Goal: Complete application form

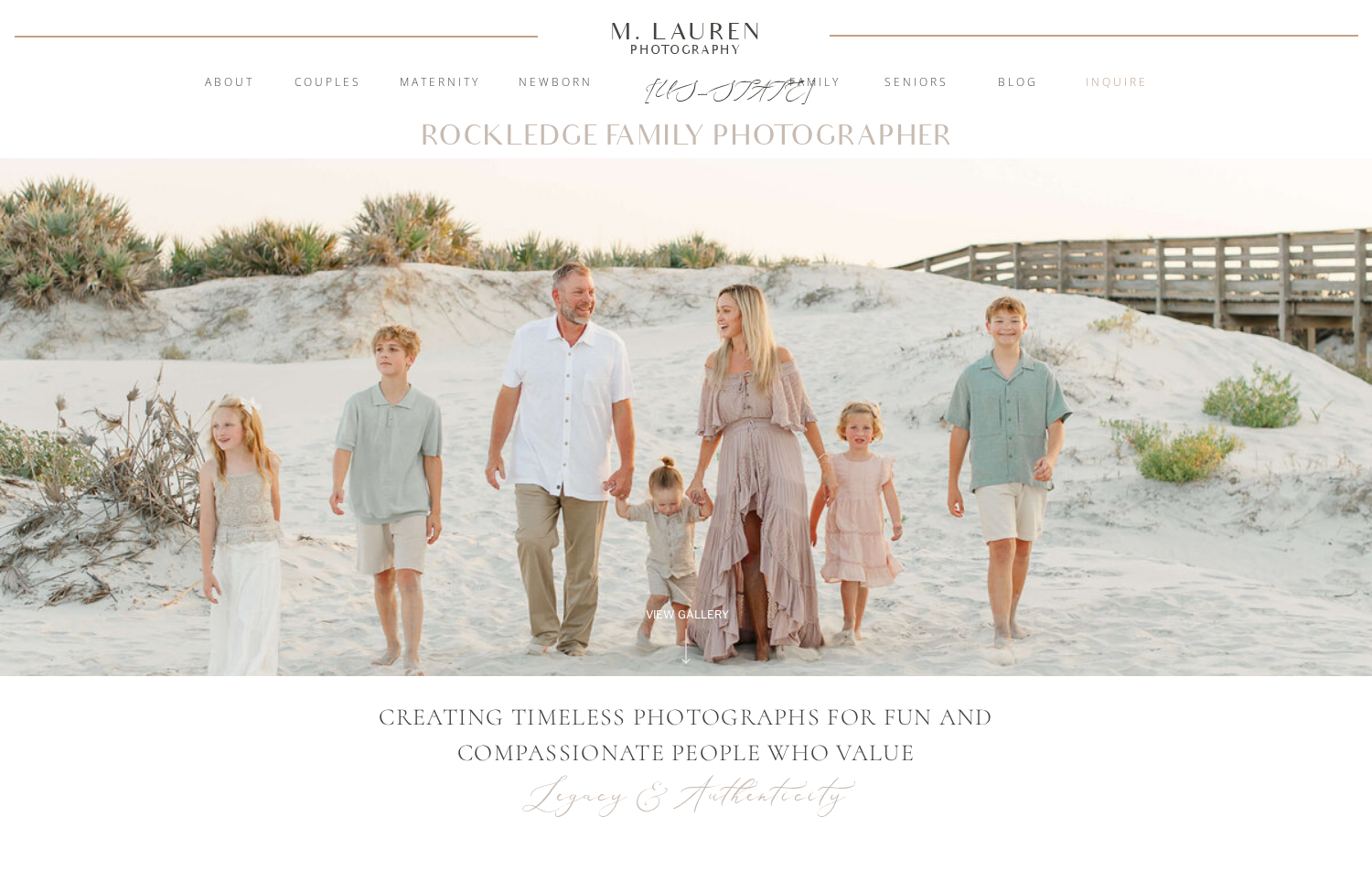
click at [1101, 85] on nav "inquire" at bounding box center [1116, 83] width 99 height 18
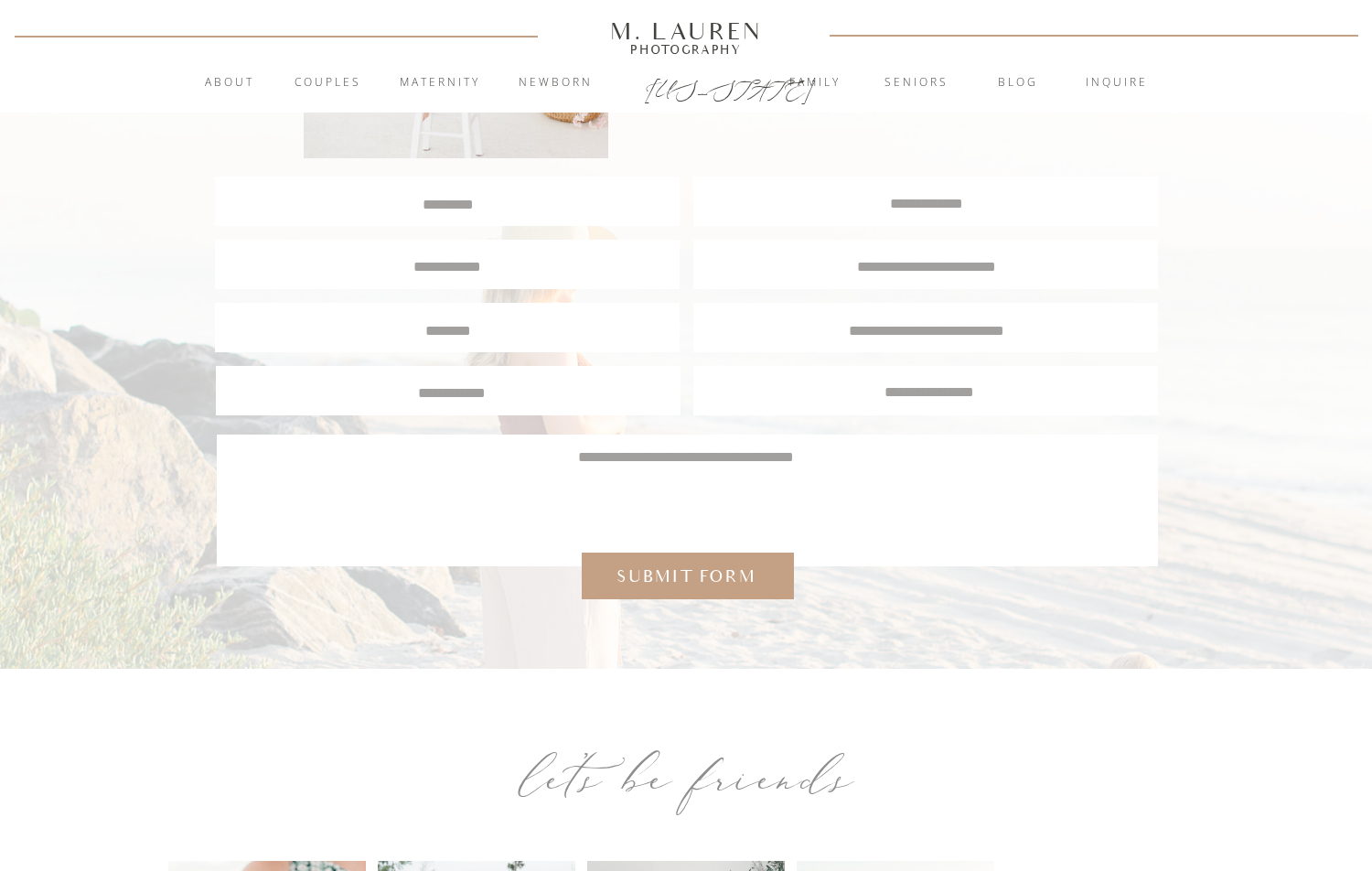
scroll to position [457, 0]
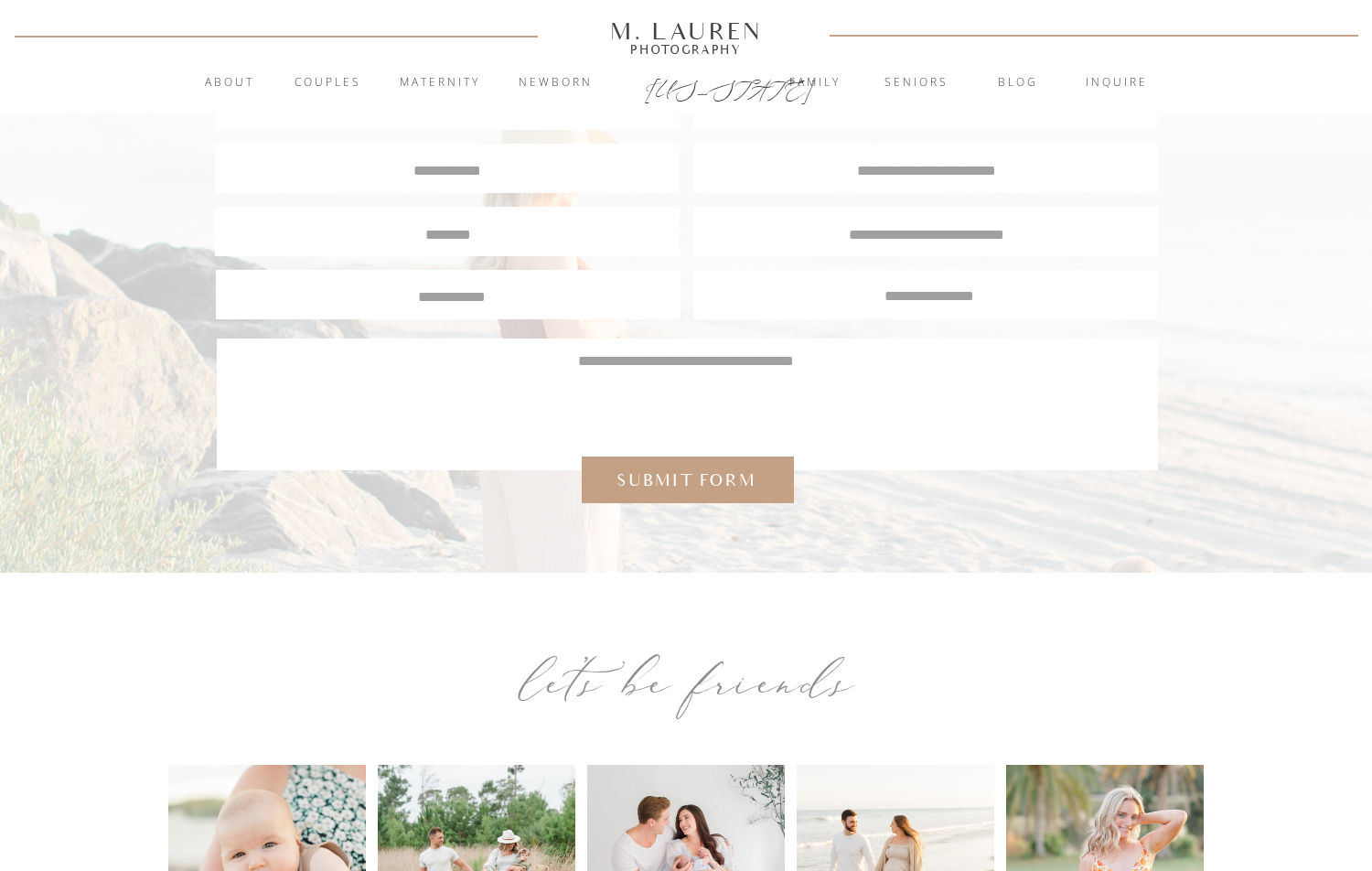
click at [555, 395] on textarea at bounding box center [686, 395] width 887 height 88
paste textarea "**********"
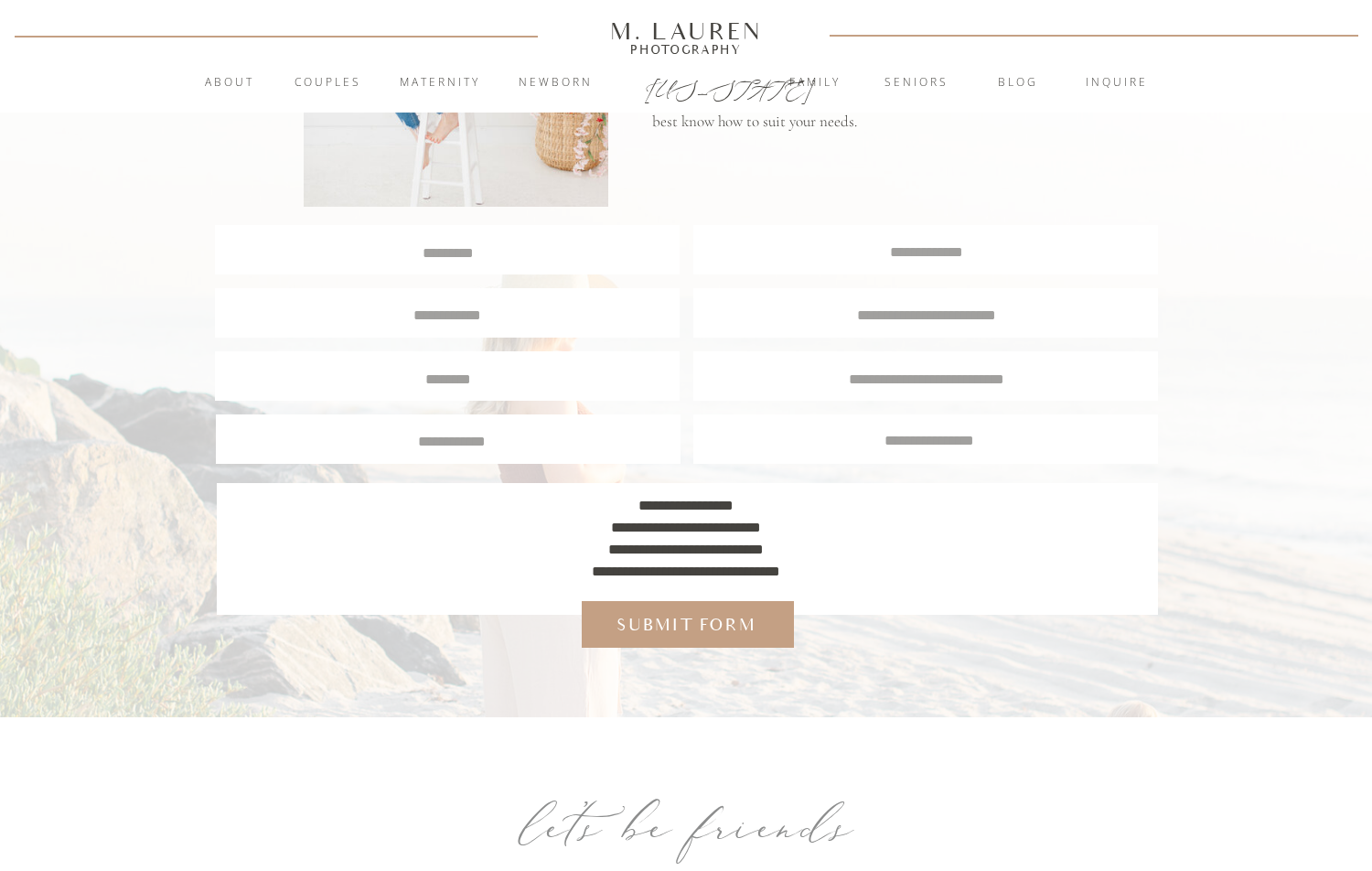
scroll to position [183, 0]
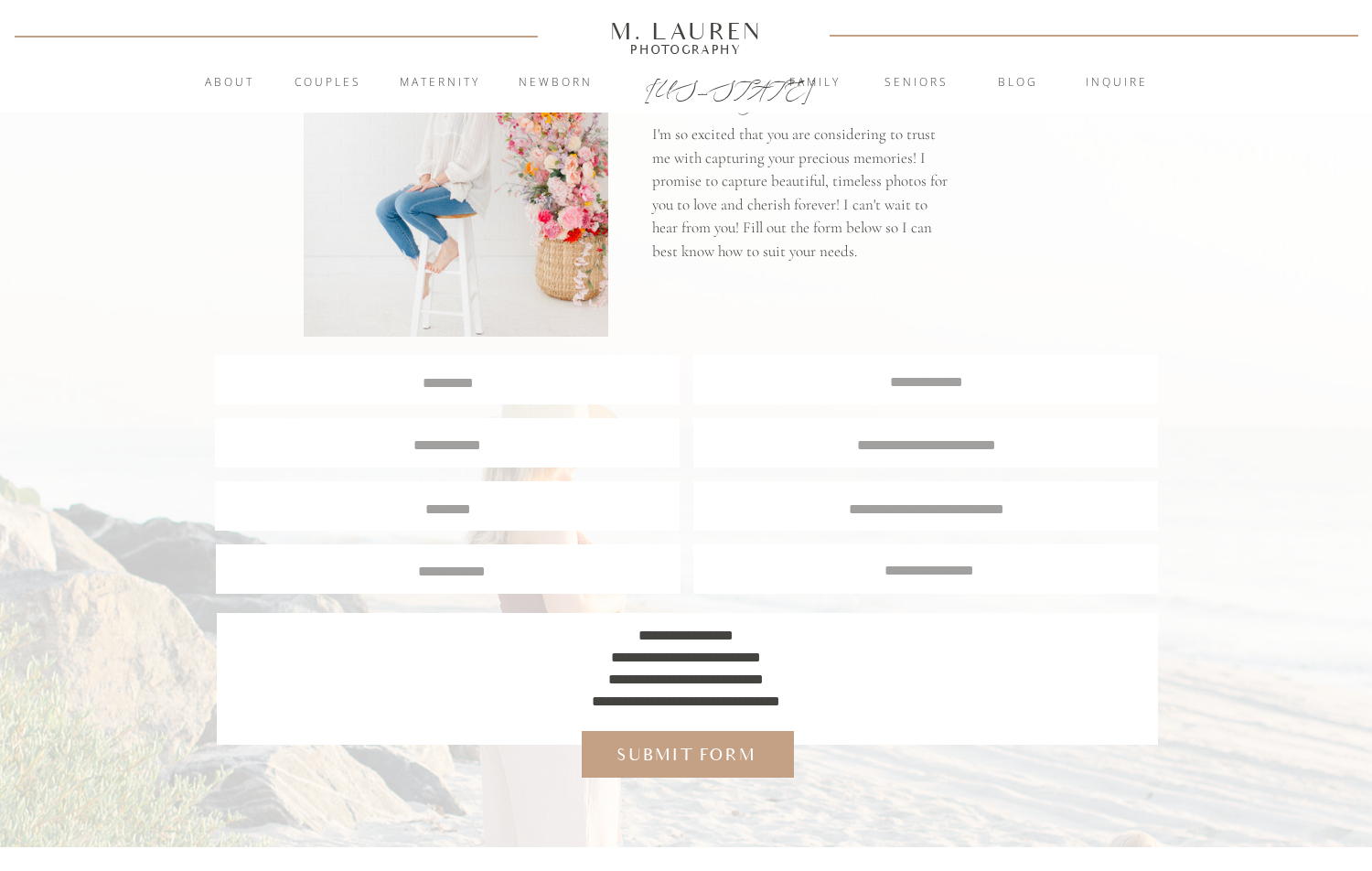
type textarea "**********"
click at [496, 394] on div at bounding box center [446, 379] width 464 height 49
click at [451, 375] on textarea at bounding box center [447, 381] width 462 height 17
paste textarea
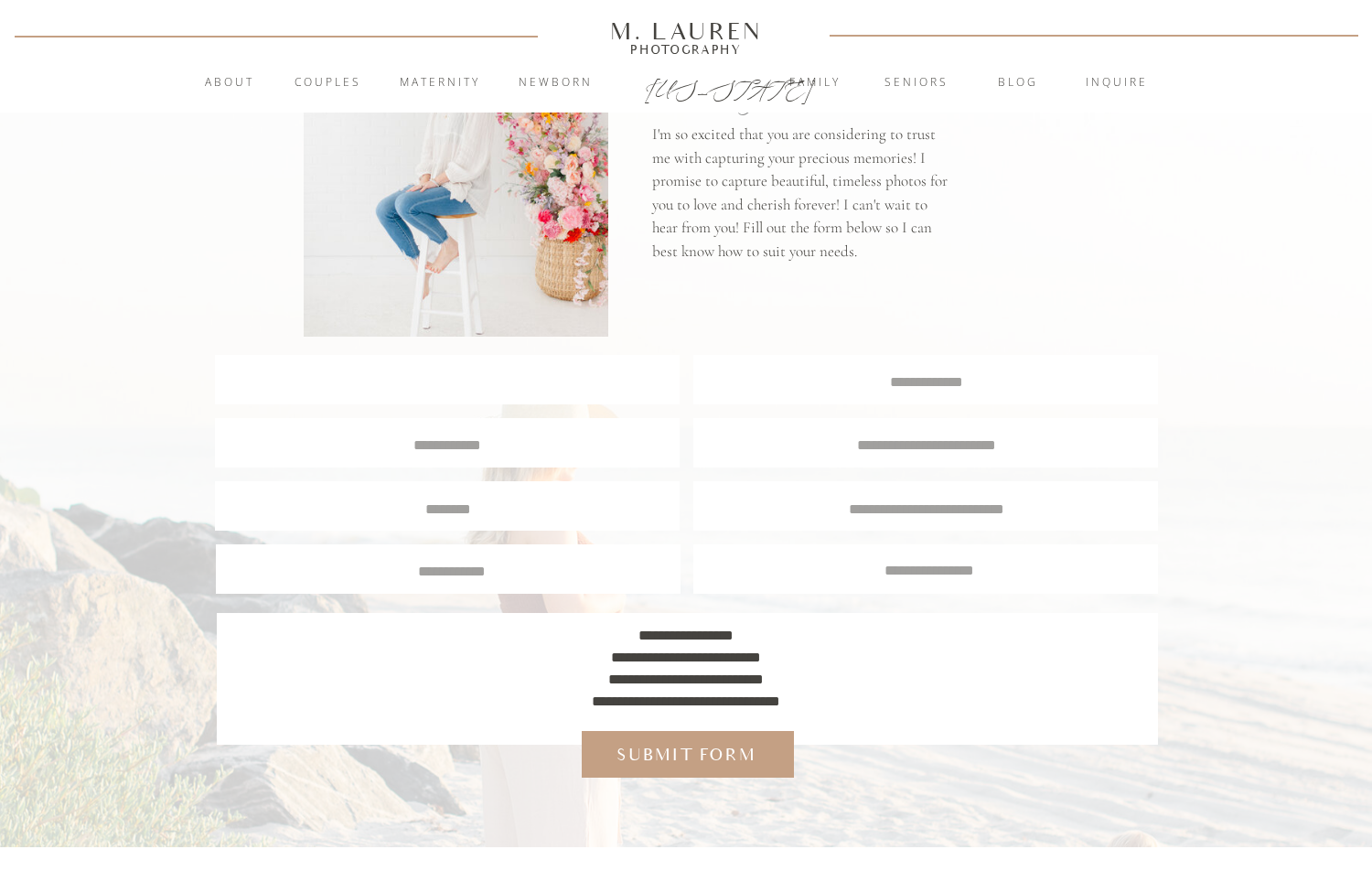
click at [891, 372] on textarea at bounding box center [926, 380] width 463 height 17
click at [948, 395] on div at bounding box center [925, 379] width 464 height 49
click at [944, 389] on div at bounding box center [925, 379] width 464 height 49
click at [949, 380] on textarea at bounding box center [926, 380] width 463 height 17
paste textarea "**********"
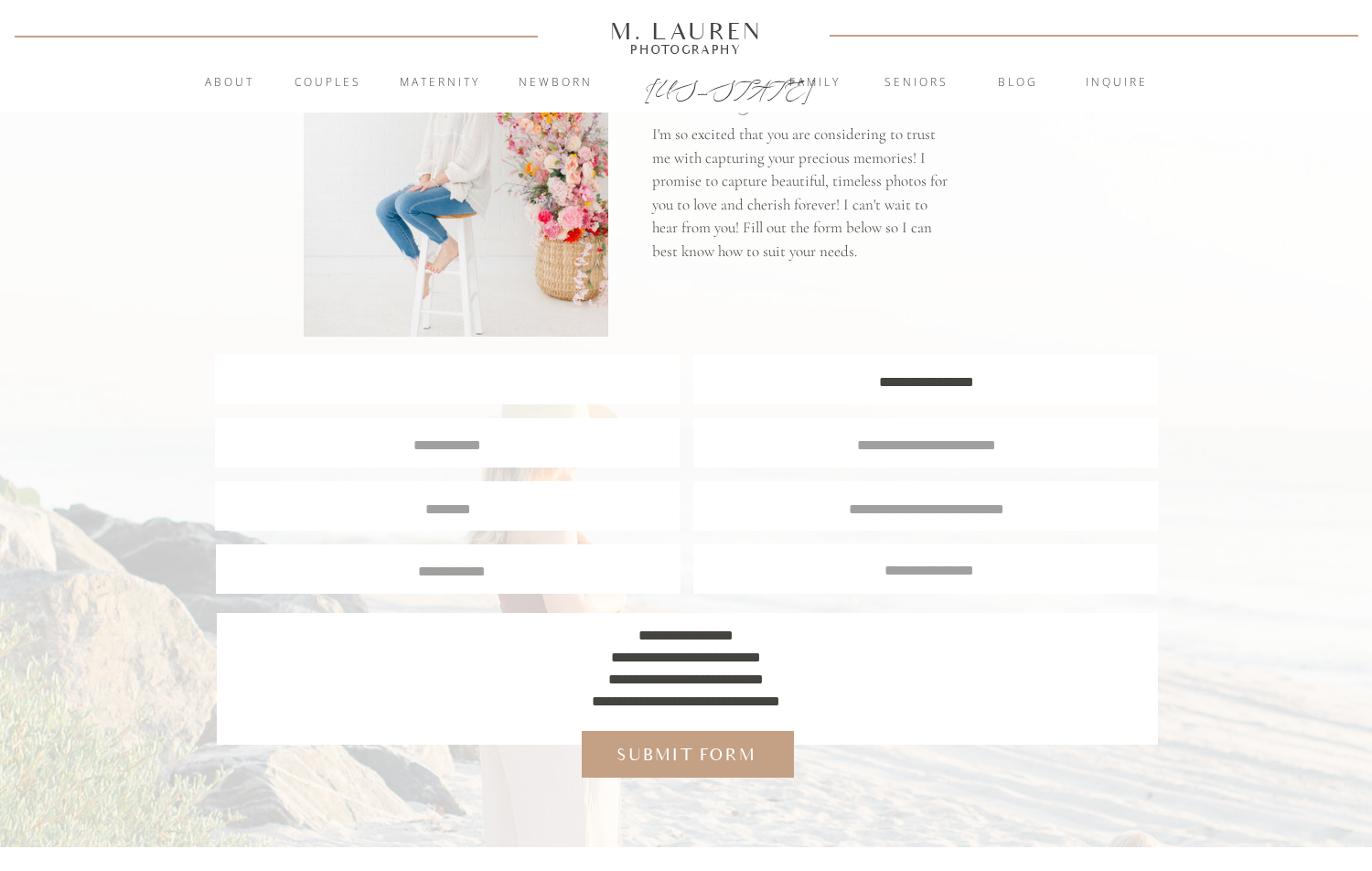
scroll to position [2, 0]
type textarea "**********"
click at [686, 747] on div "Submit form" at bounding box center [686, 755] width 157 height 24
type textarea "*"
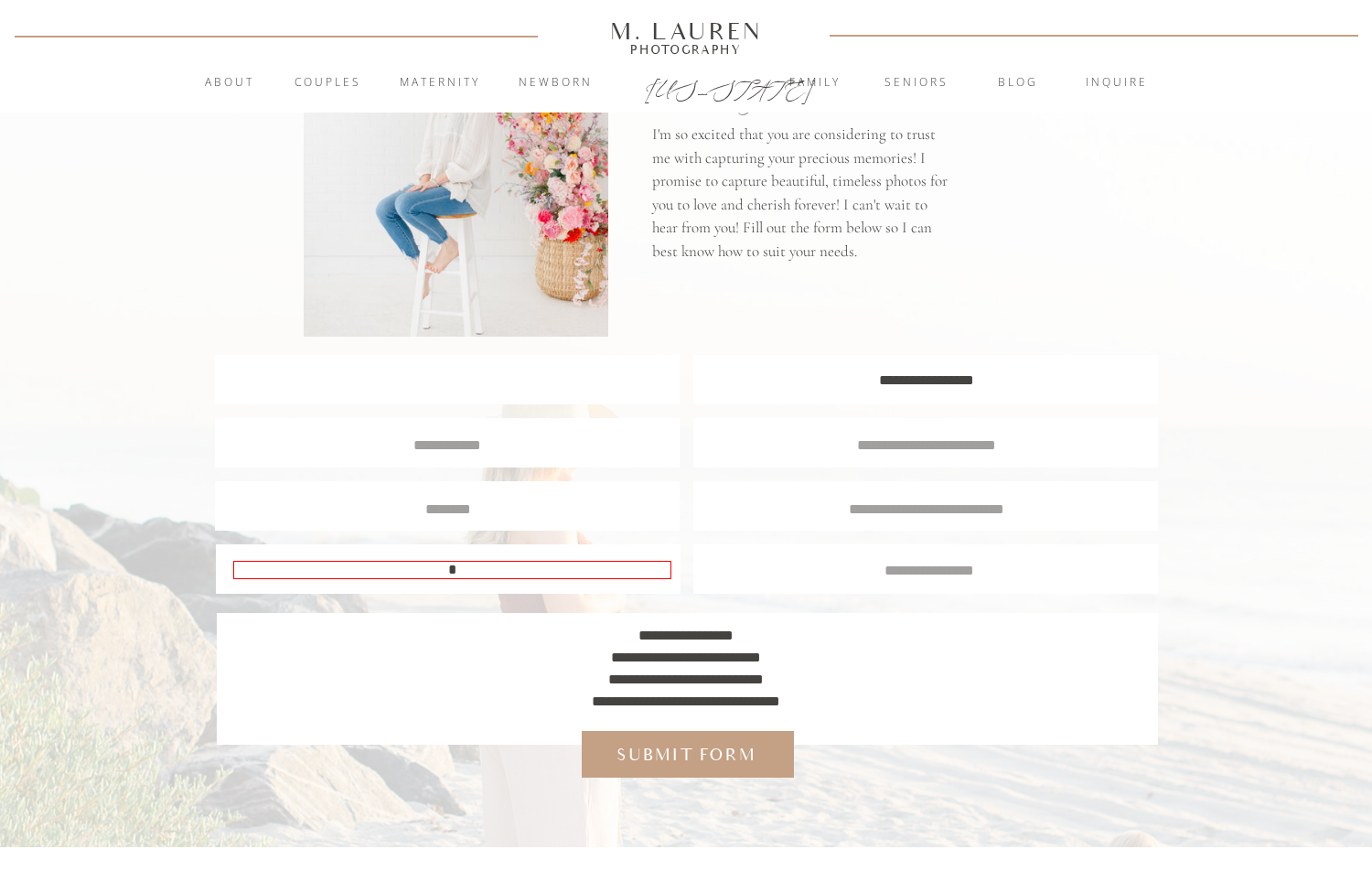
click at [691, 739] on div at bounding box center [687, 754] width 212 height 47
click at [691, 738] on div at bounding box center [687, 754] width 212 height 47
click at [690, 749] on div "Submit form" at bounding box center [686, 755] width 157 height 24
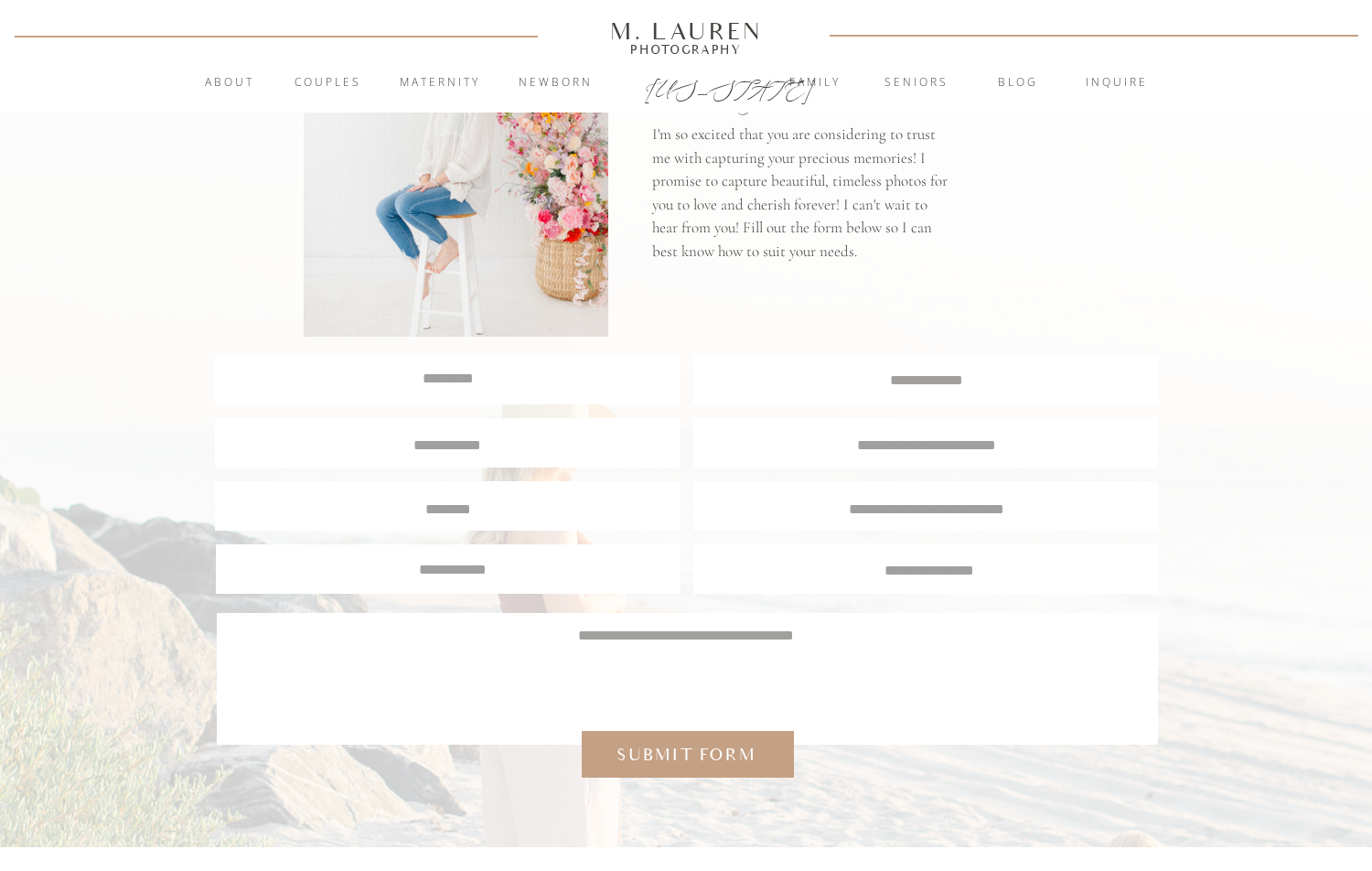
scroll to position [5, 0]
